Goal: Task Accomplishment & Management: Manage account settings

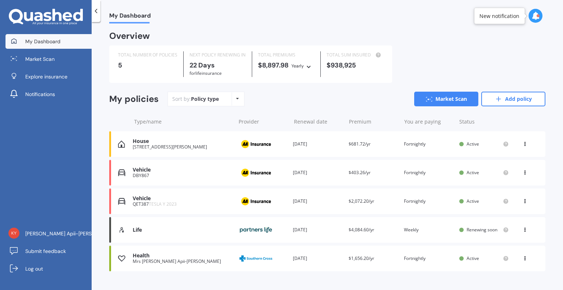
scroll to position [12, 0]
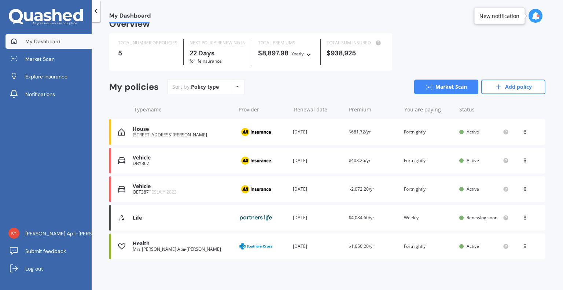
click at [523, 246] on icon at bounding box center [524, 245] width 5 height 4
click at [519, 257] on div "View policy" at bounding box center [509, 260] width 73 height 15
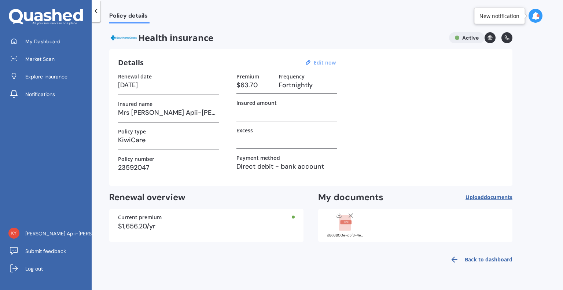
click at [328, 60] on u "Edit now" at bounding box center [325, 62] width 22 height 7
select select "14"
select select "10"
select select "2026"
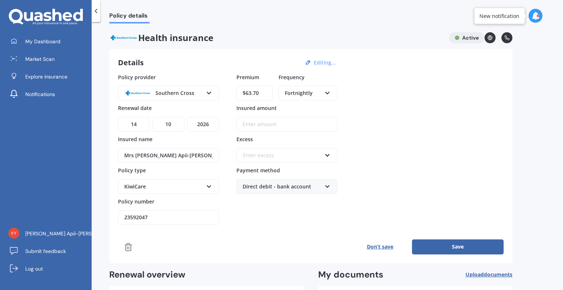
click at [471, 248] on button "Save" at bounding box center [458, 246] width 92 height 15
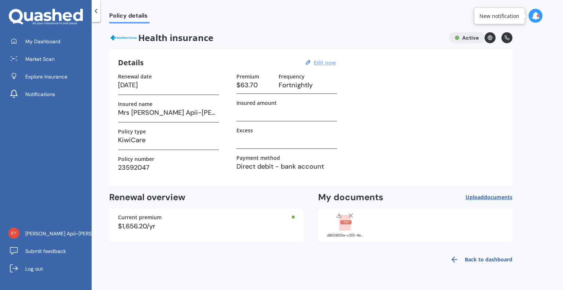
click at [532, 17] on icon at bounding box center [536, 16] width 8 height 8
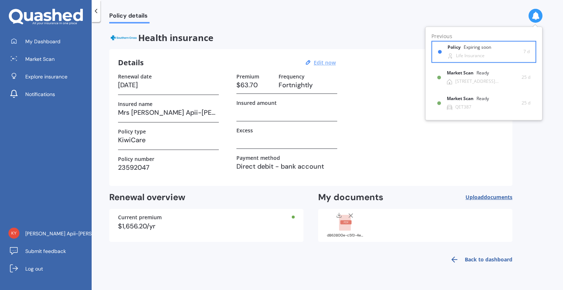
click at [472, 49] on div "Expiring soon" at bounding box center [477, 47] width 27 height 5
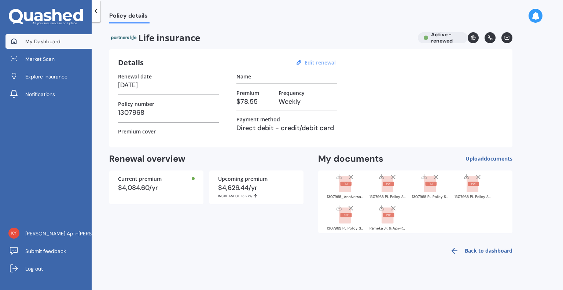
click at [45, 47] on link "My Dashboard" at bounding box center [48, 41] width 86 height 15
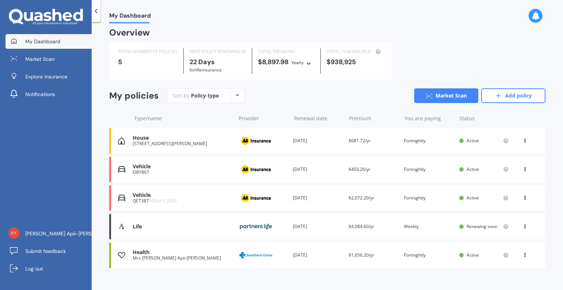
scroll to position [3, 0]
